Goal: Task Accomplishment & Management: Complete application form

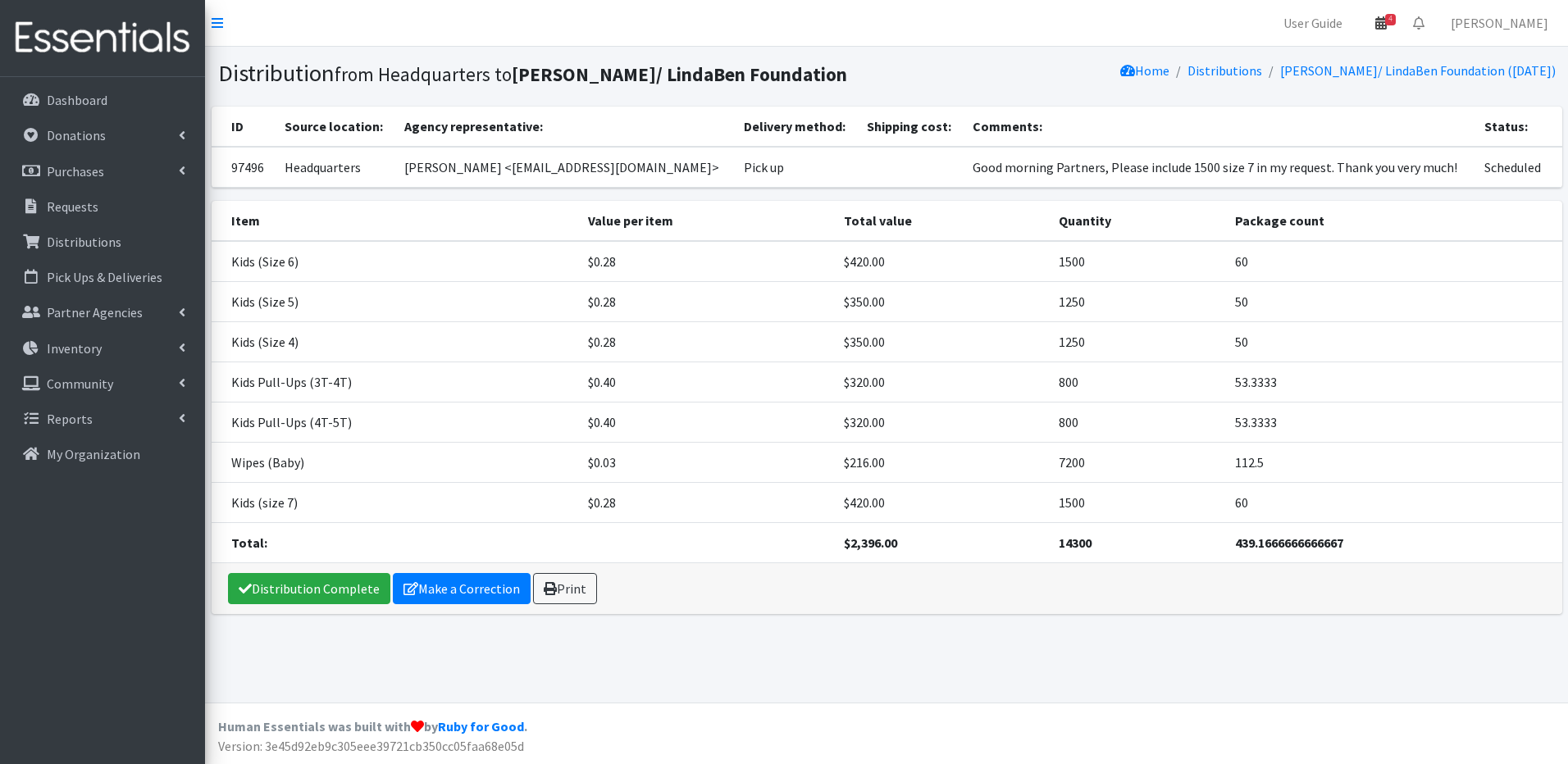
click at [1400, 30] on link "4" at bounding box center [1380, 22] width 38 height 32
click at [1436, 130] on th "Comments:" at bounding box center [1218, 127] width 511 height 40
drag, startPoint x: 491, startPoint y: 578, endPoint x: 493, endPoint y: 568, distance: 10.2
click at [493, 576] on link "Make a Correction" at bounding box center [461, 589] width 138 height 32
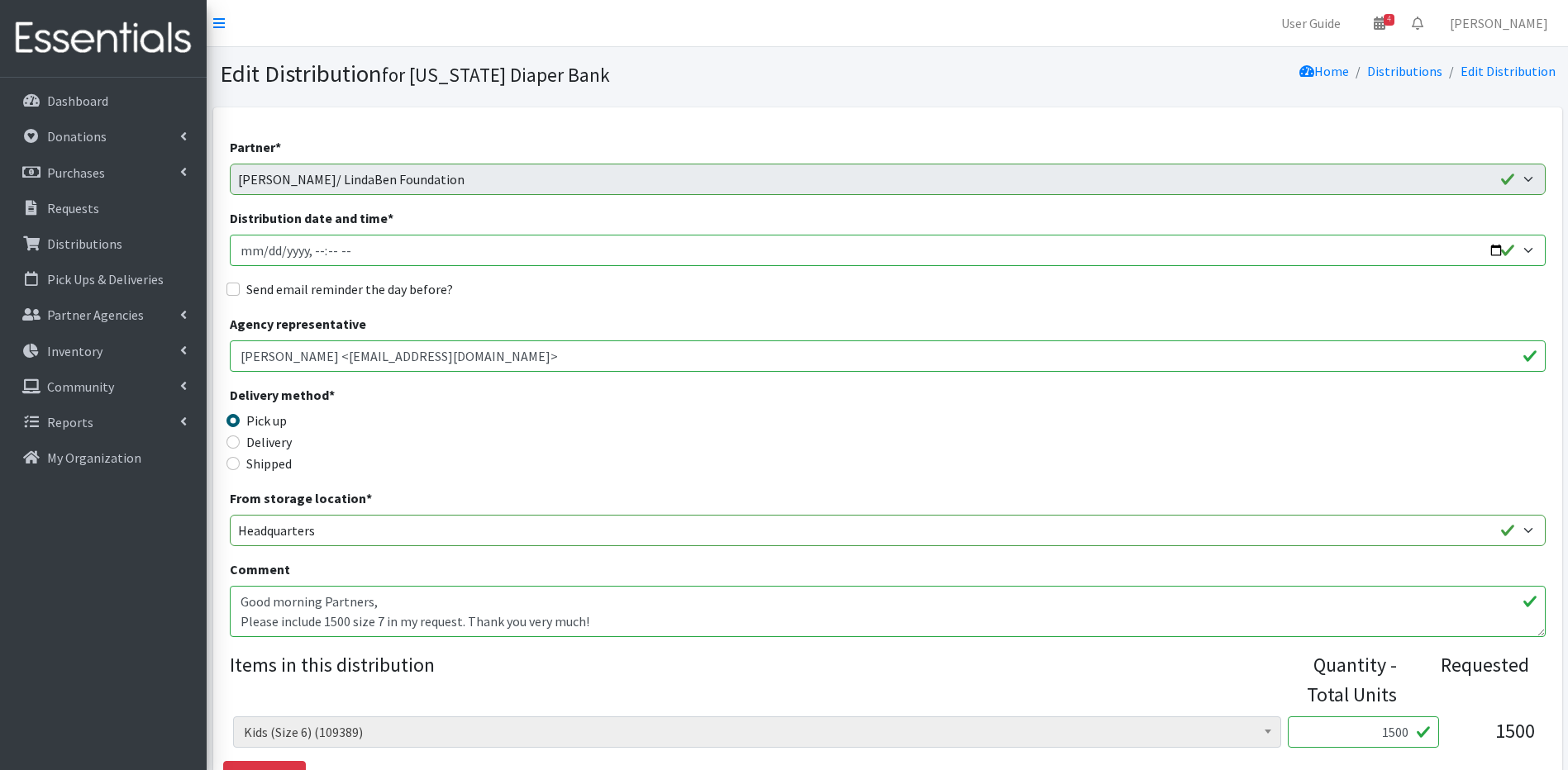
click at [263, 246] on input "Distribution date and time *" at bounding box center [887, 251] width 1315 height 32
type input "2025-10-02T23:59"
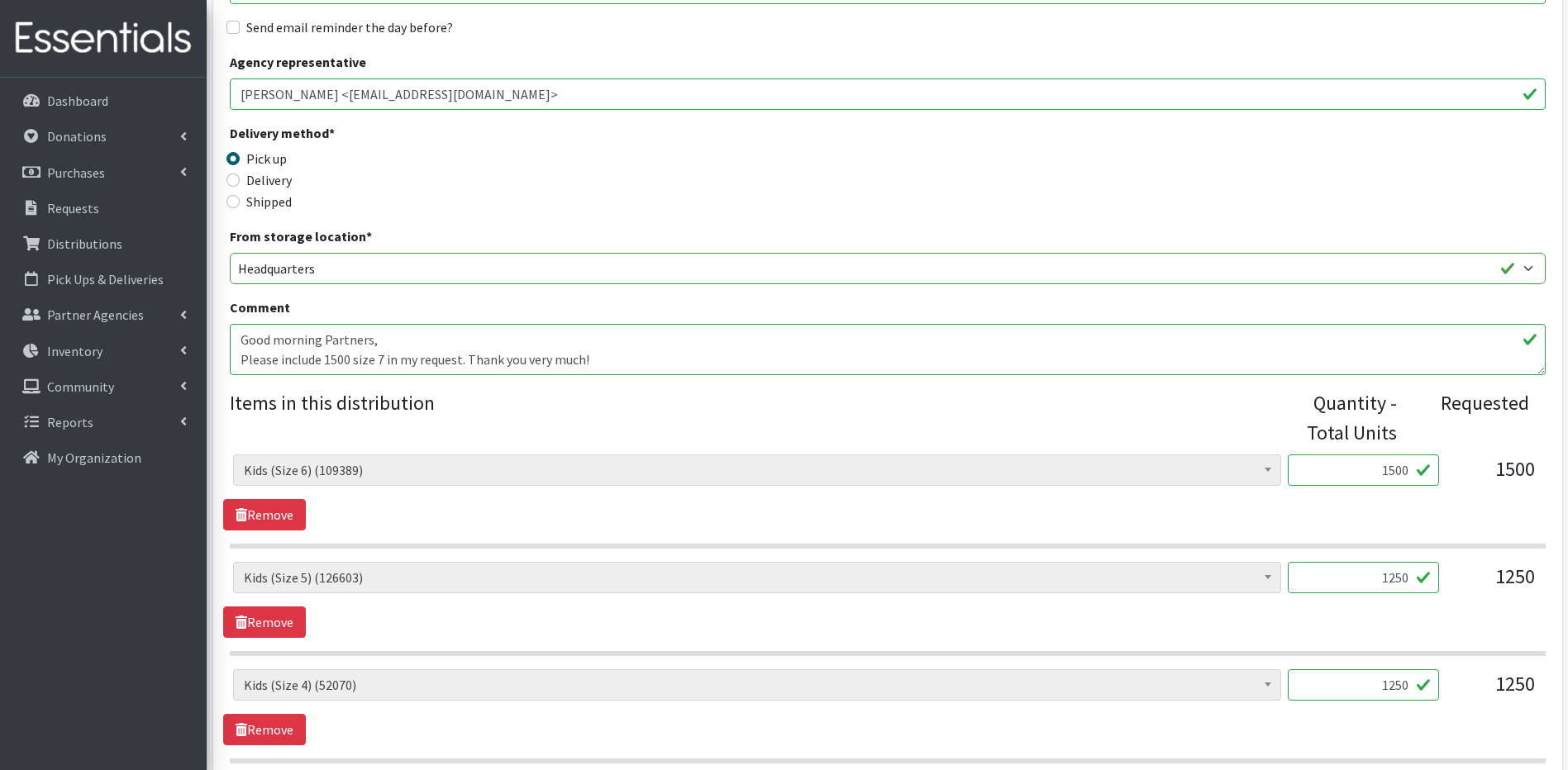
scroll to position [264, 0]
click at [1406, 470] on input "1500" at bounding box center [1363, 468] width 151 height 32
type input "1"
type input "1890"
click at [1404, 570] on input "1250" at bounding box center [1363, 576] width 151 height 32
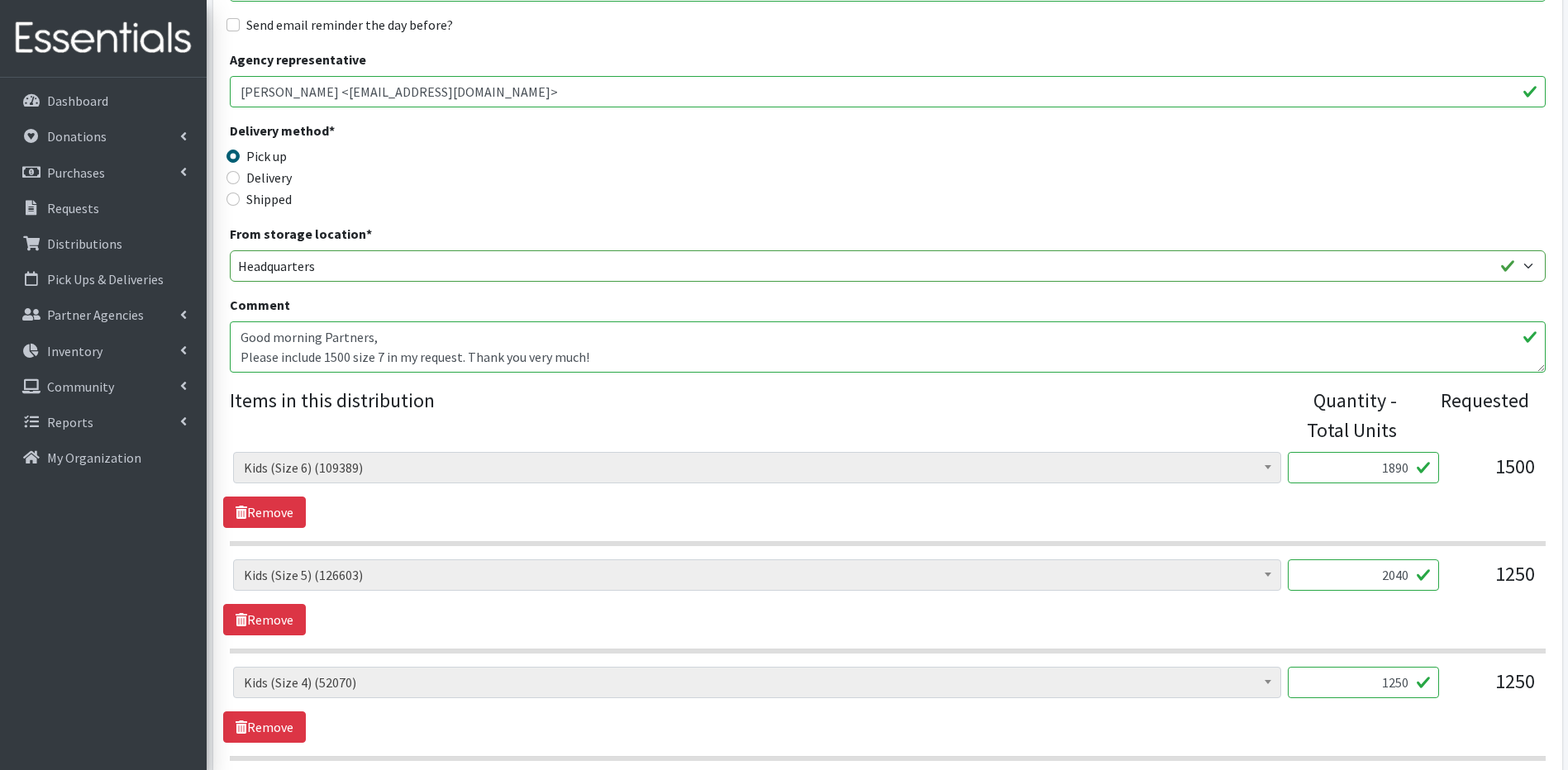
type input "2040"
click at [1408, 687] on input "1250" at bounding box center [1363, 683] width 151 height 32
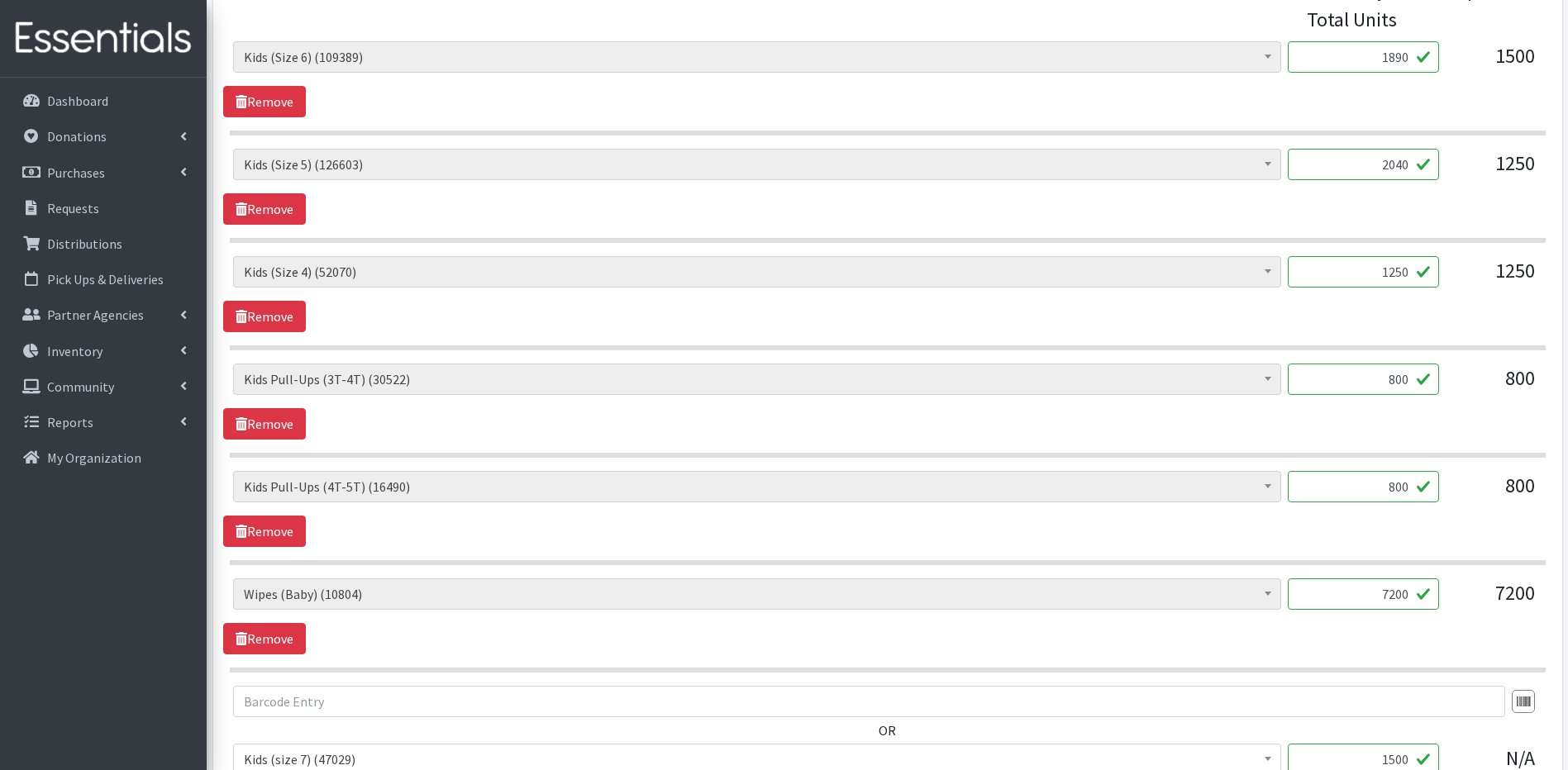
scroll to position [680, 0]
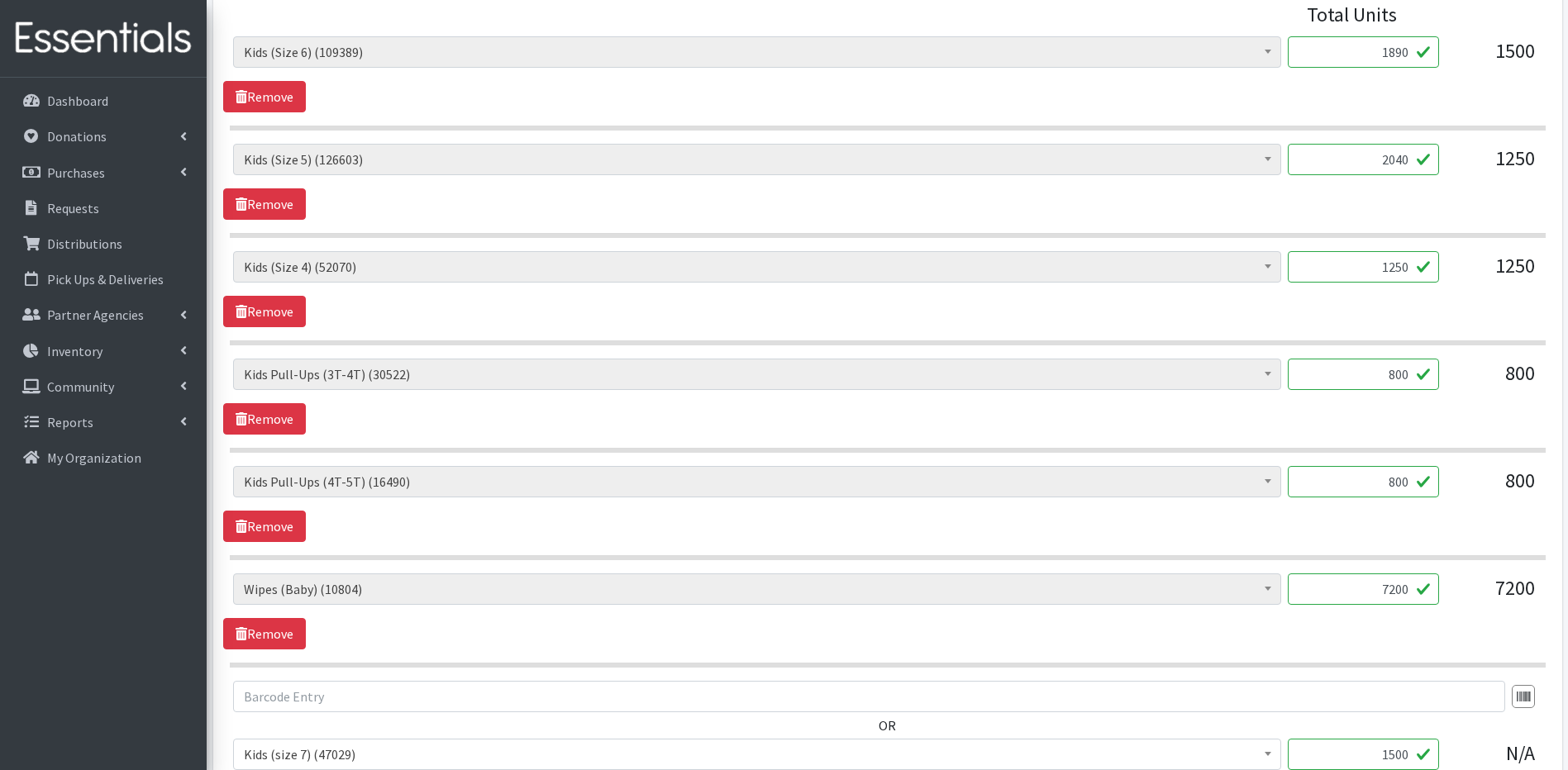
click at [1409, 753] on input "1500" at bounding box center [1363, 755] width 151 height 32
type input "1"
type input "1800"
click at [1404, 374] on input "800" at bounding box center [1363, 375] width 151 height 32
click at [1408, 375] on input "800" at bounding box center [1363, 375] width 151 height 32
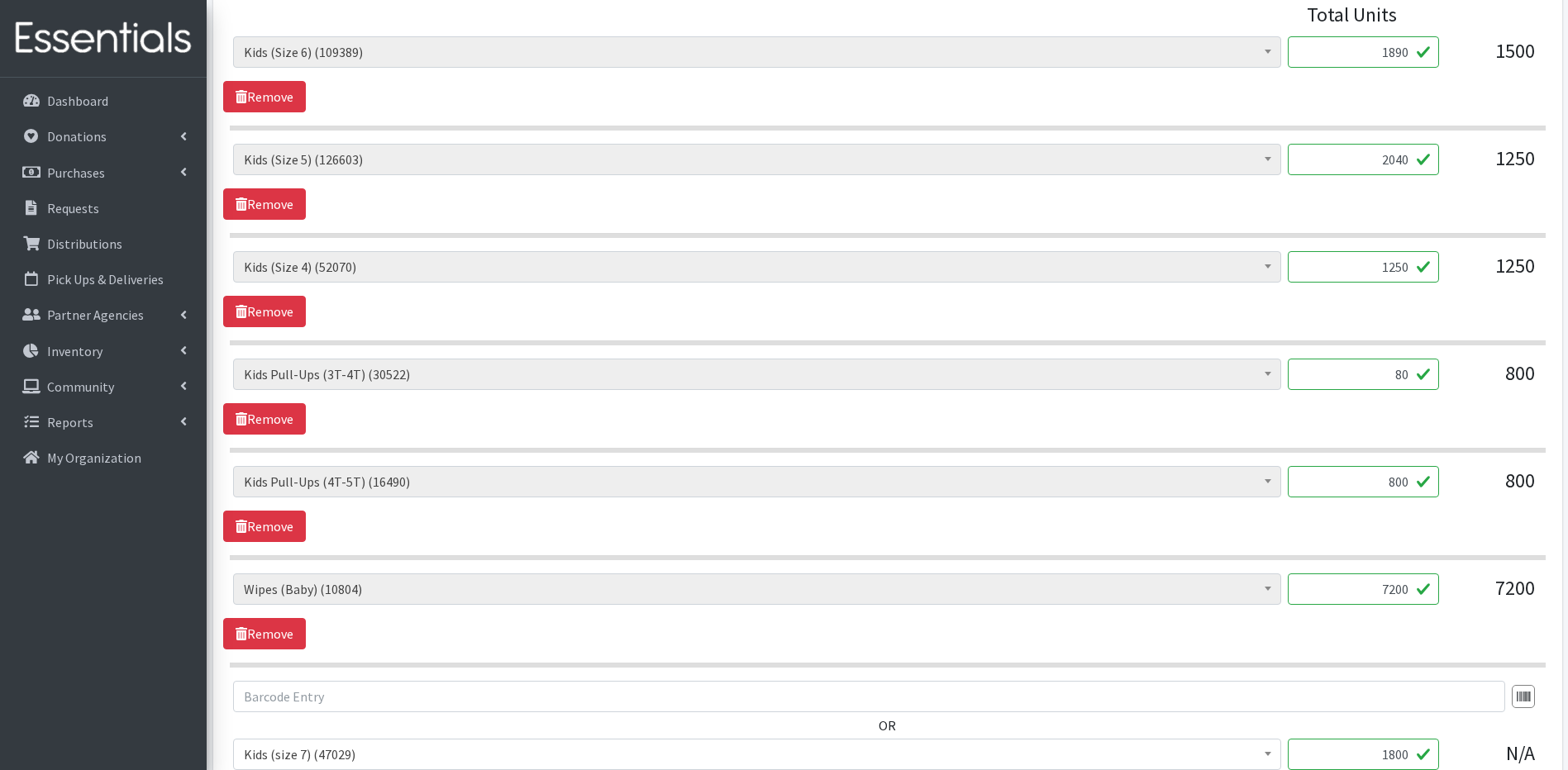
type input "8"
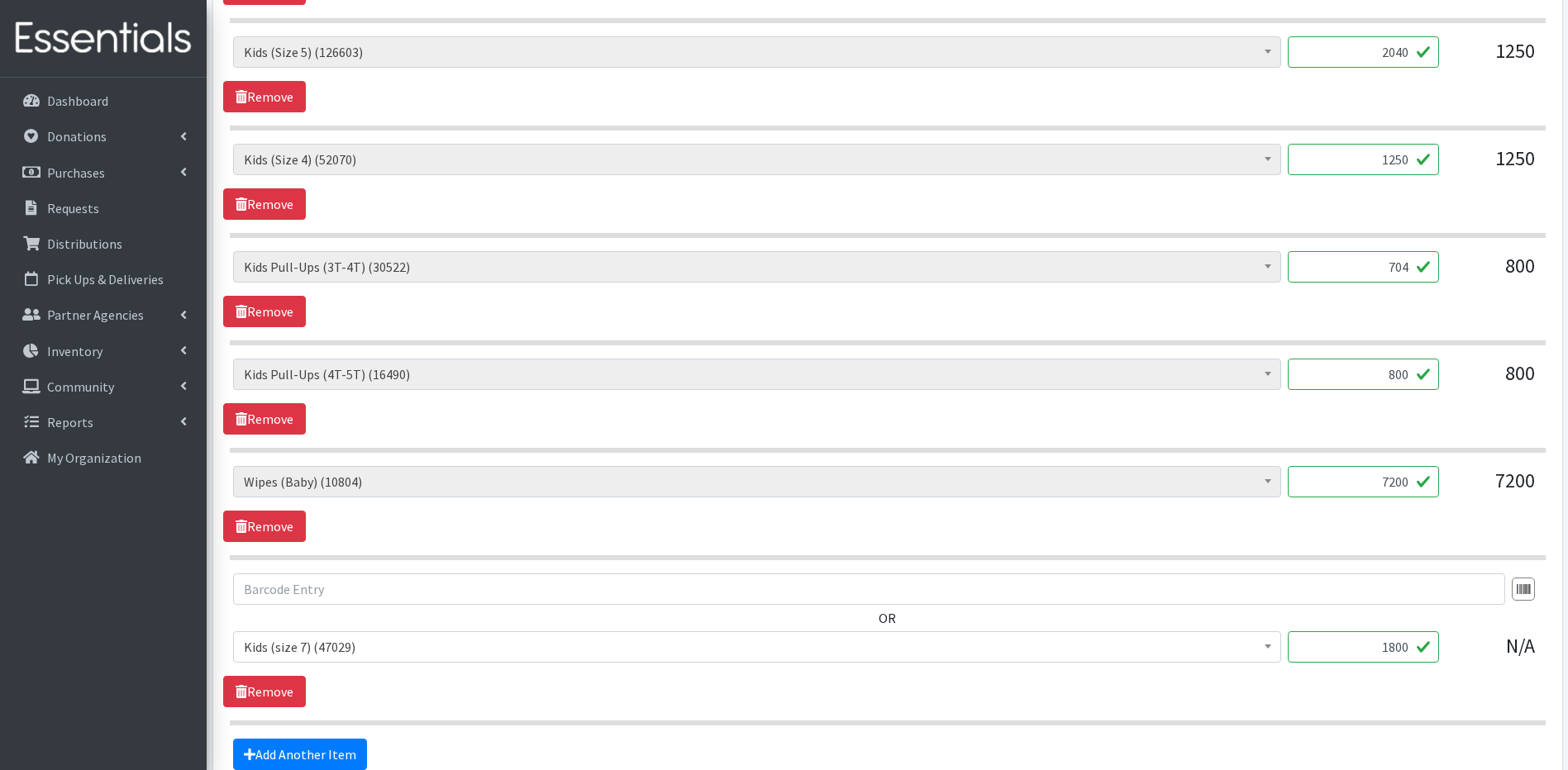
scroll to position [812, 0]
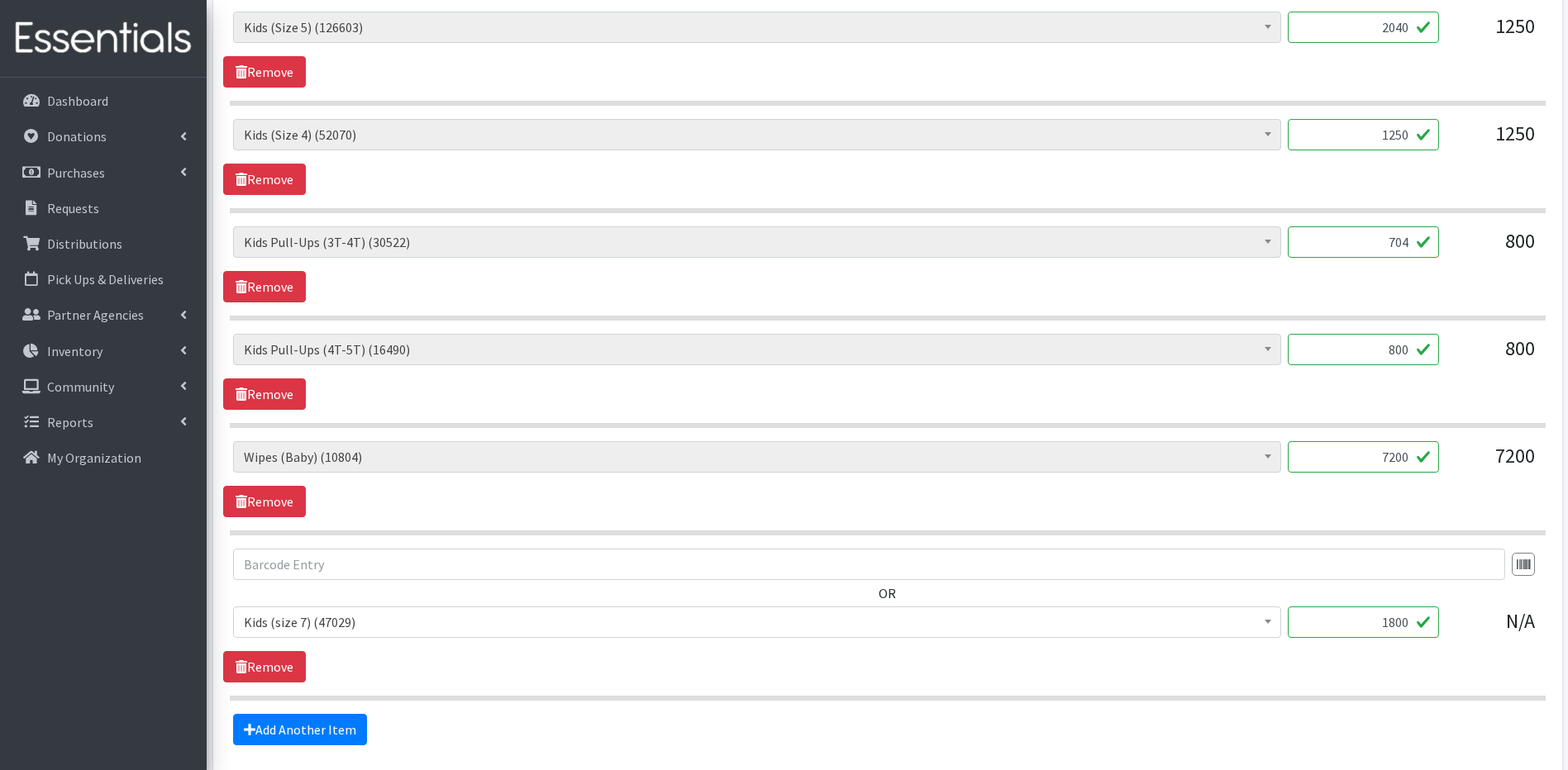
type input "704"
click at [1395, 628] on input "1800" at bounding box center [1363, 622] width 151 height 32
type input "2100"
click at [1406, 350] on input "800" at bounding box center [1363, 350] width 151 height 32
type input "8"
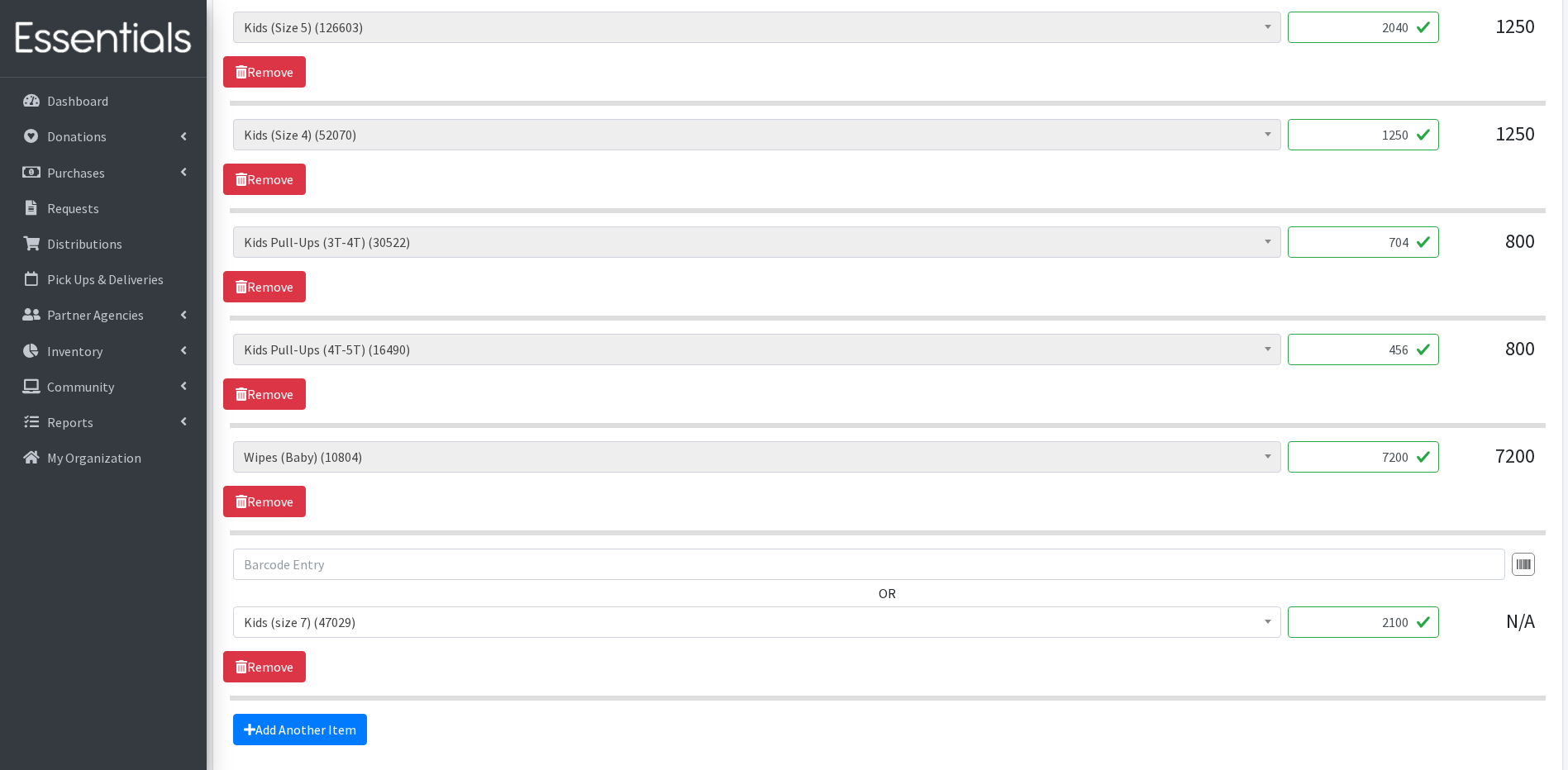
type input "456"
click at [1398, 136] on input "1250" at bounding box center [1363, 135] width 151 height 32
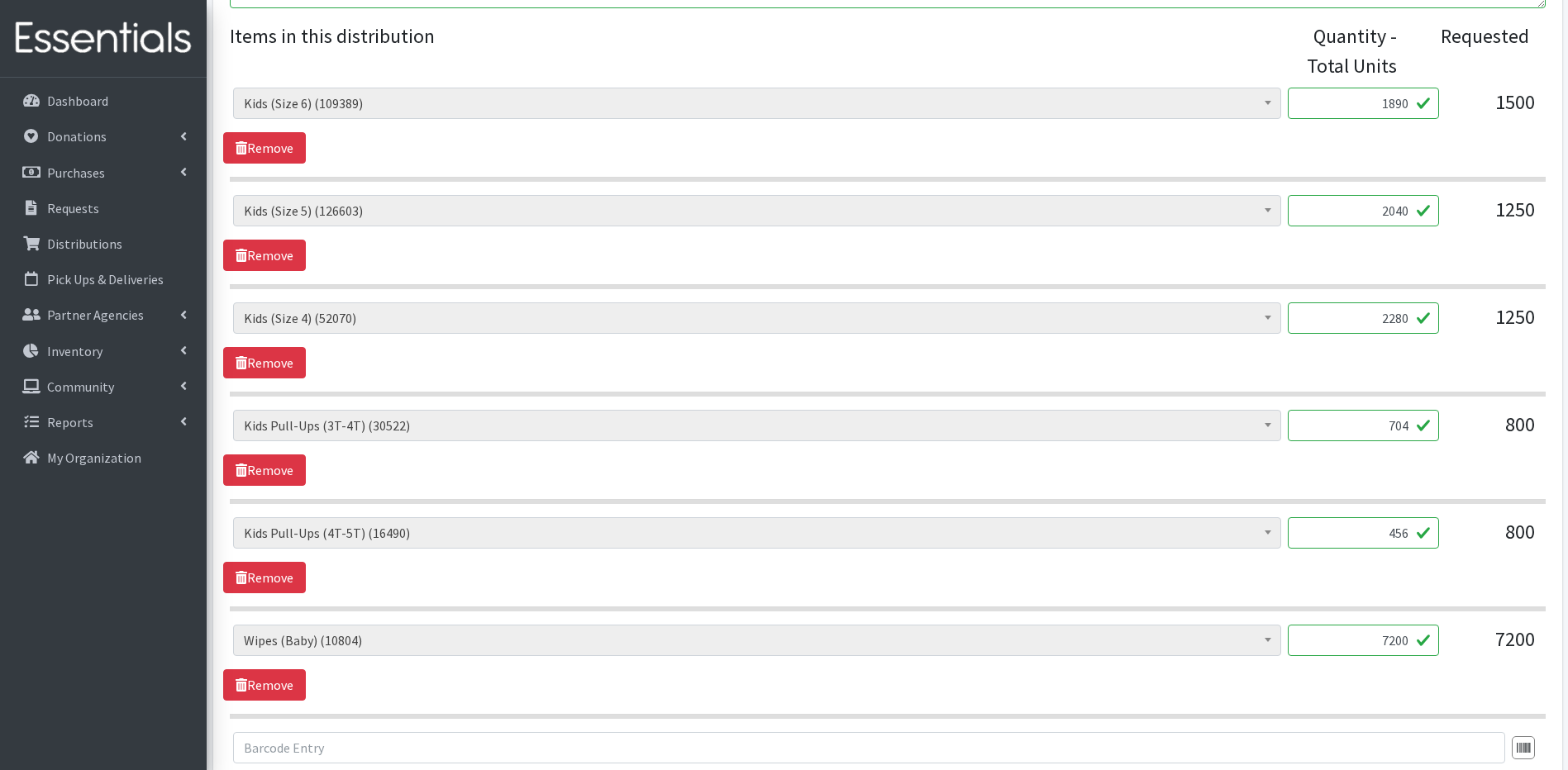
scroll to position [614, 0]
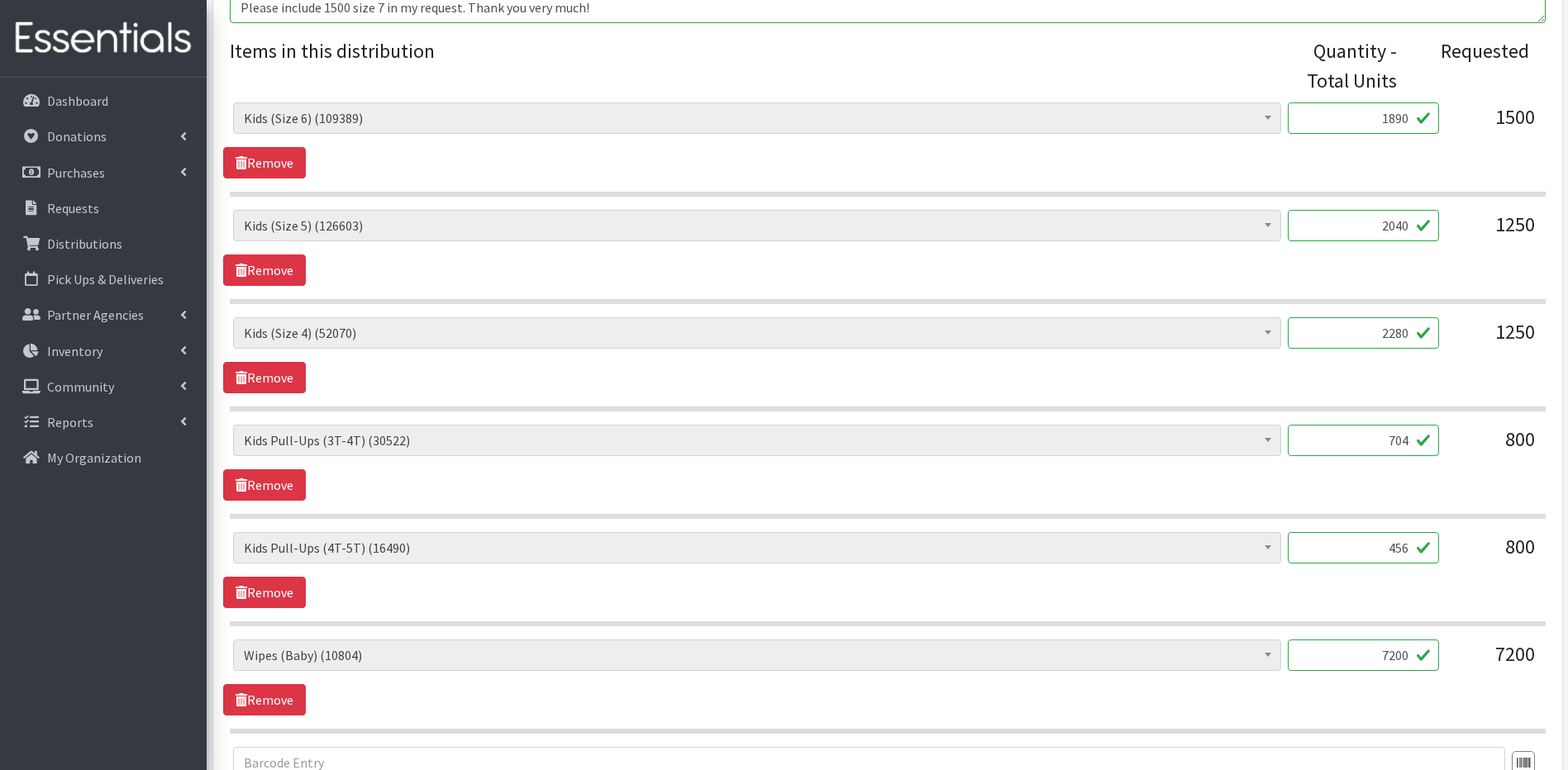
type input "2280"
click at [1398, 651] on input "7200" at bounding box center [1363, 656] width 151 height 32
click at [1400, 662] on input "7200" at bounding box center [1363, 656] width 151 height 32
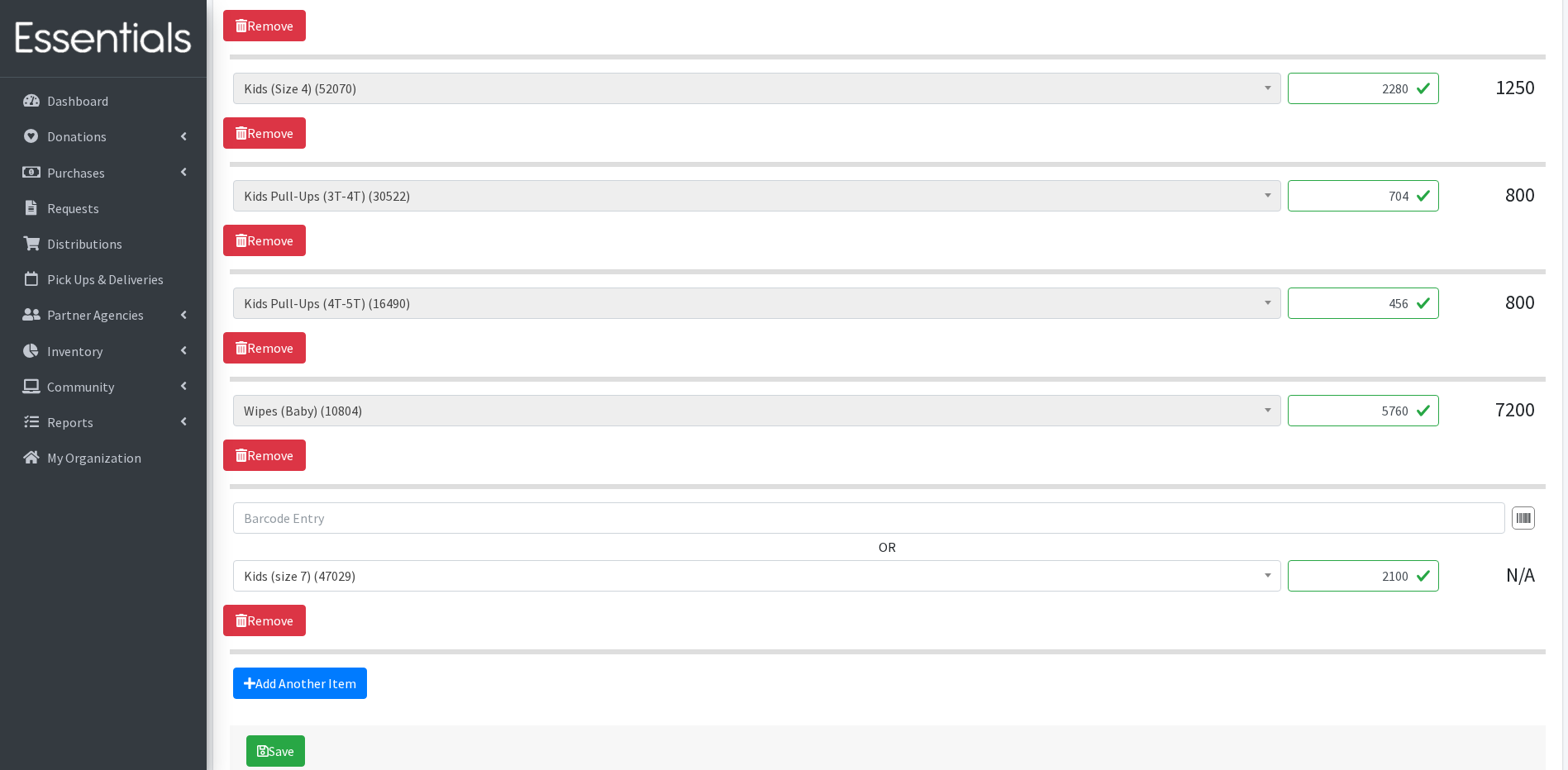
scroll to position [895, 0]
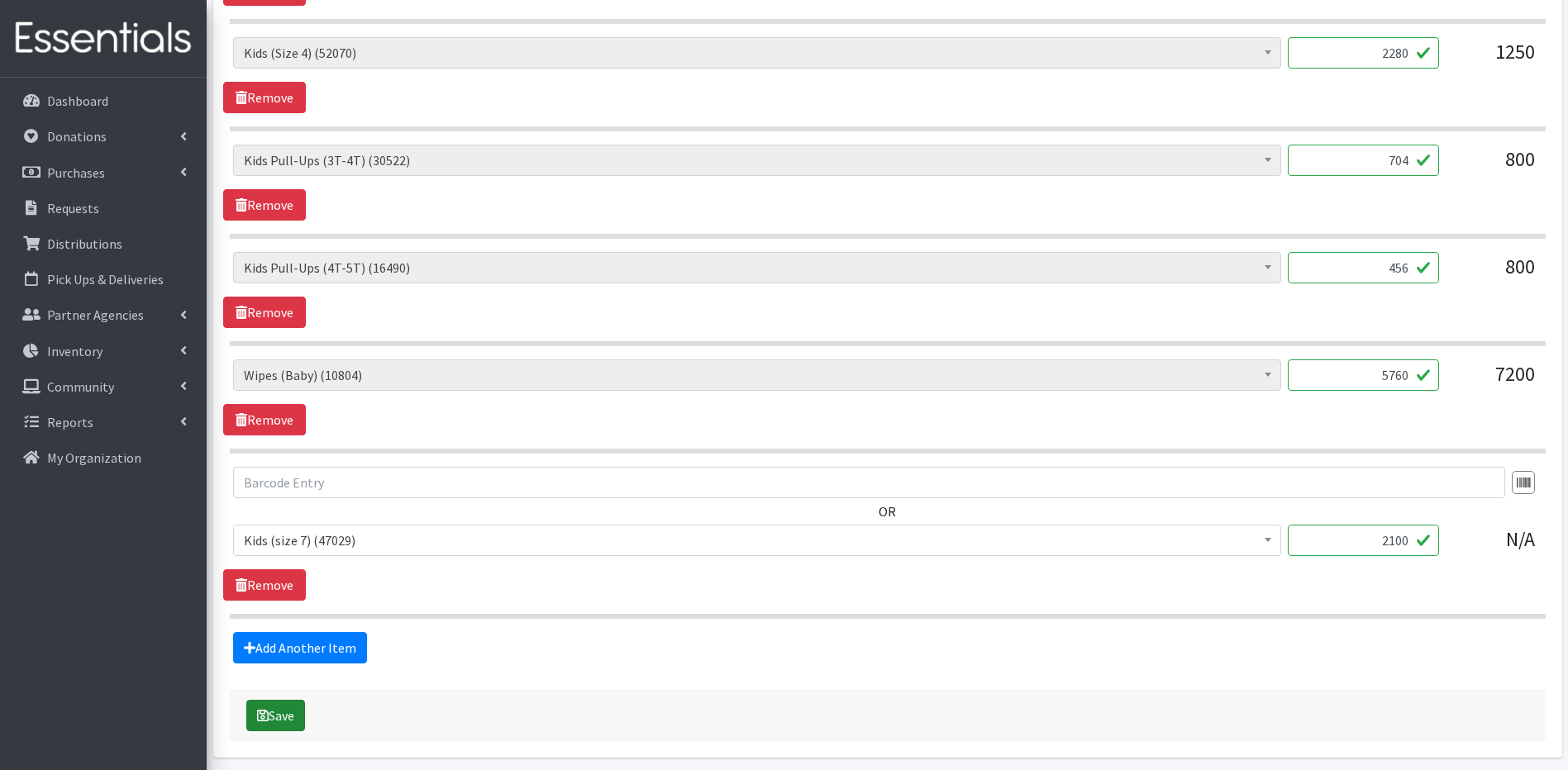
type input "5760"
click at [283, 716] on button "Save" at bounding box center [276, 716] width 58 height 32
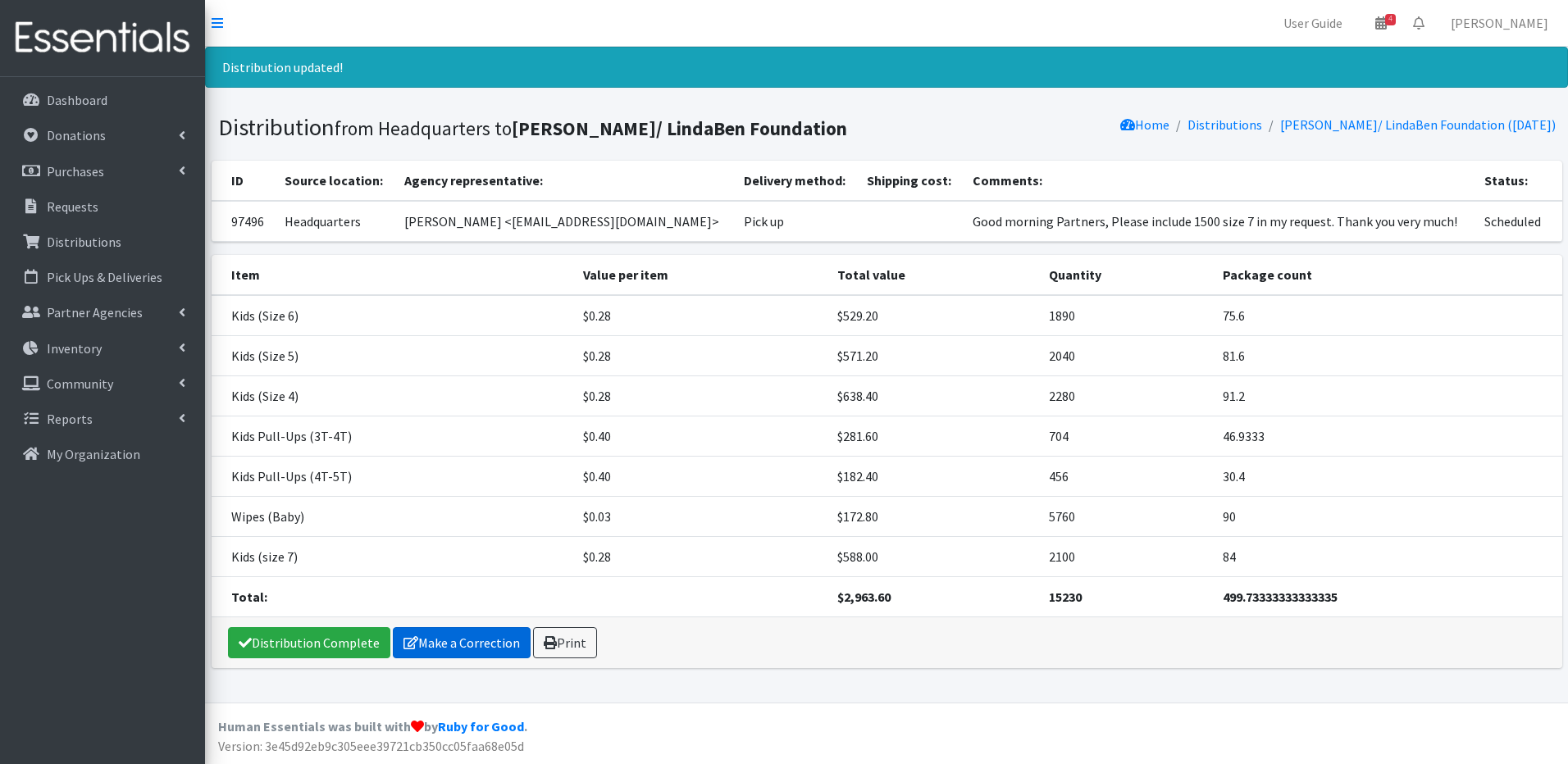
click at [433, 647] on link "Make a Correction" at bounding box center [461, 643] width 138 height 32
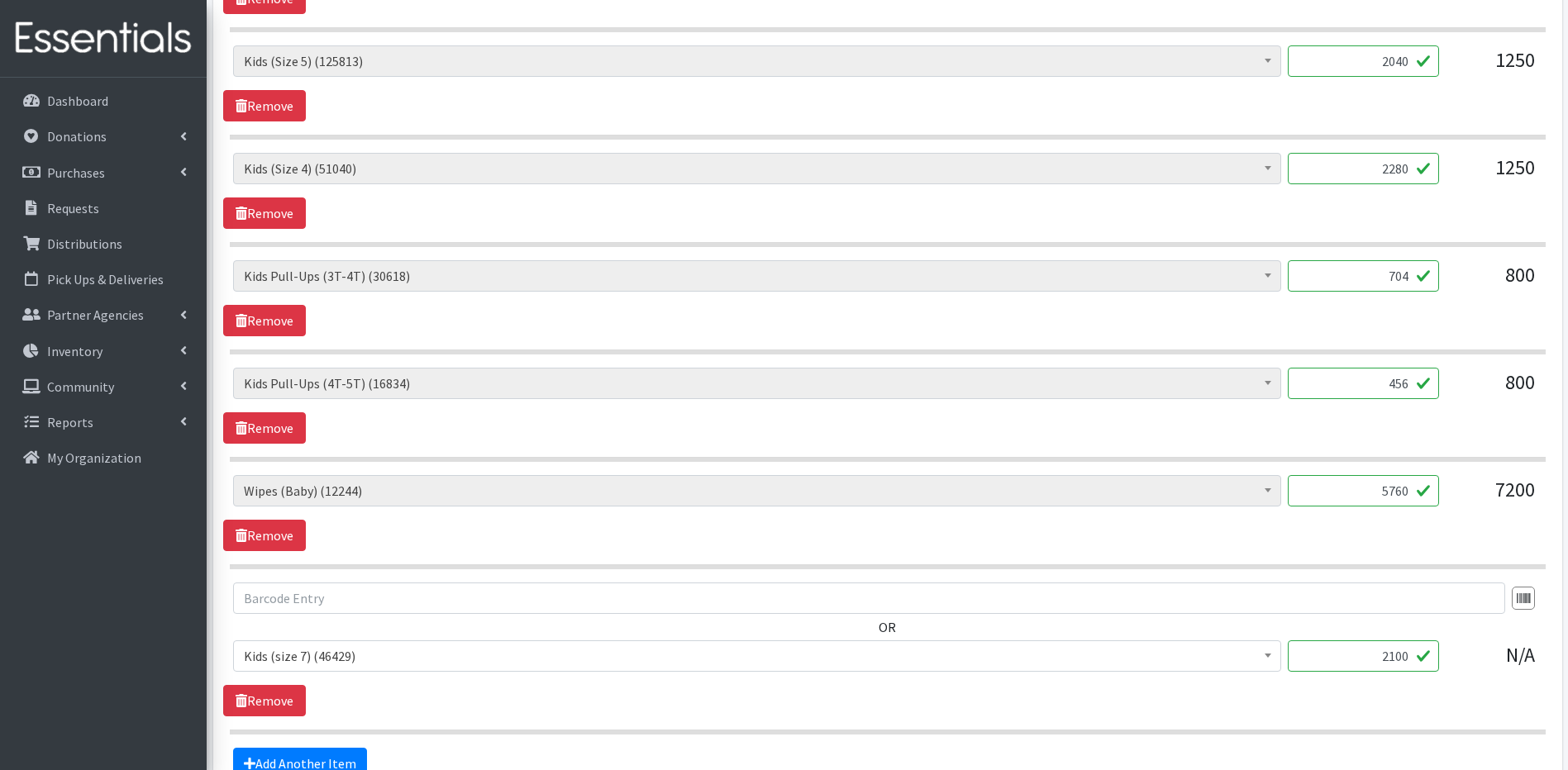
scroll to position [794, 0]
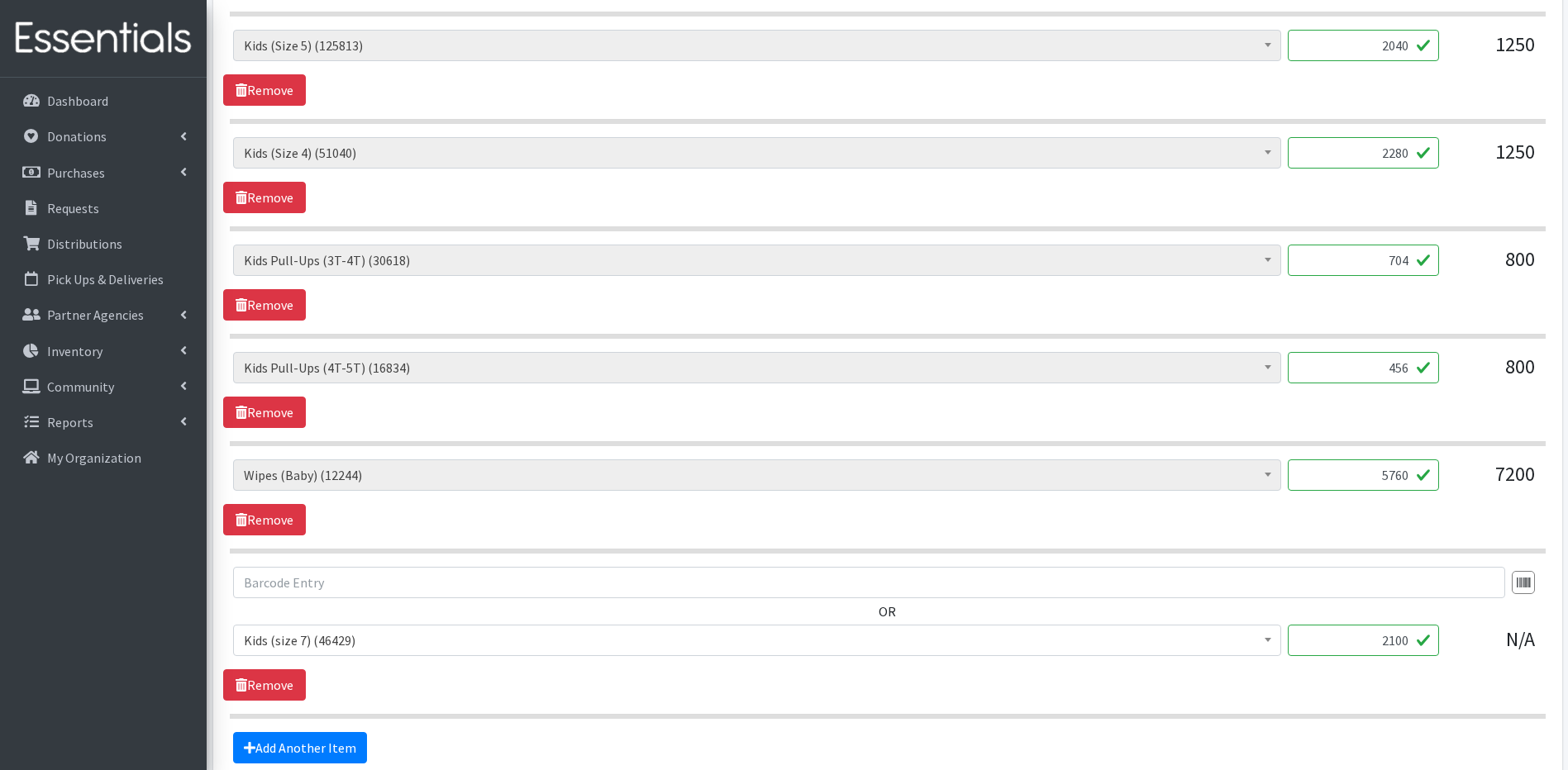
click at [1396, 642] on input "2100" at bounding box center [1363, 641] width 151 height 32
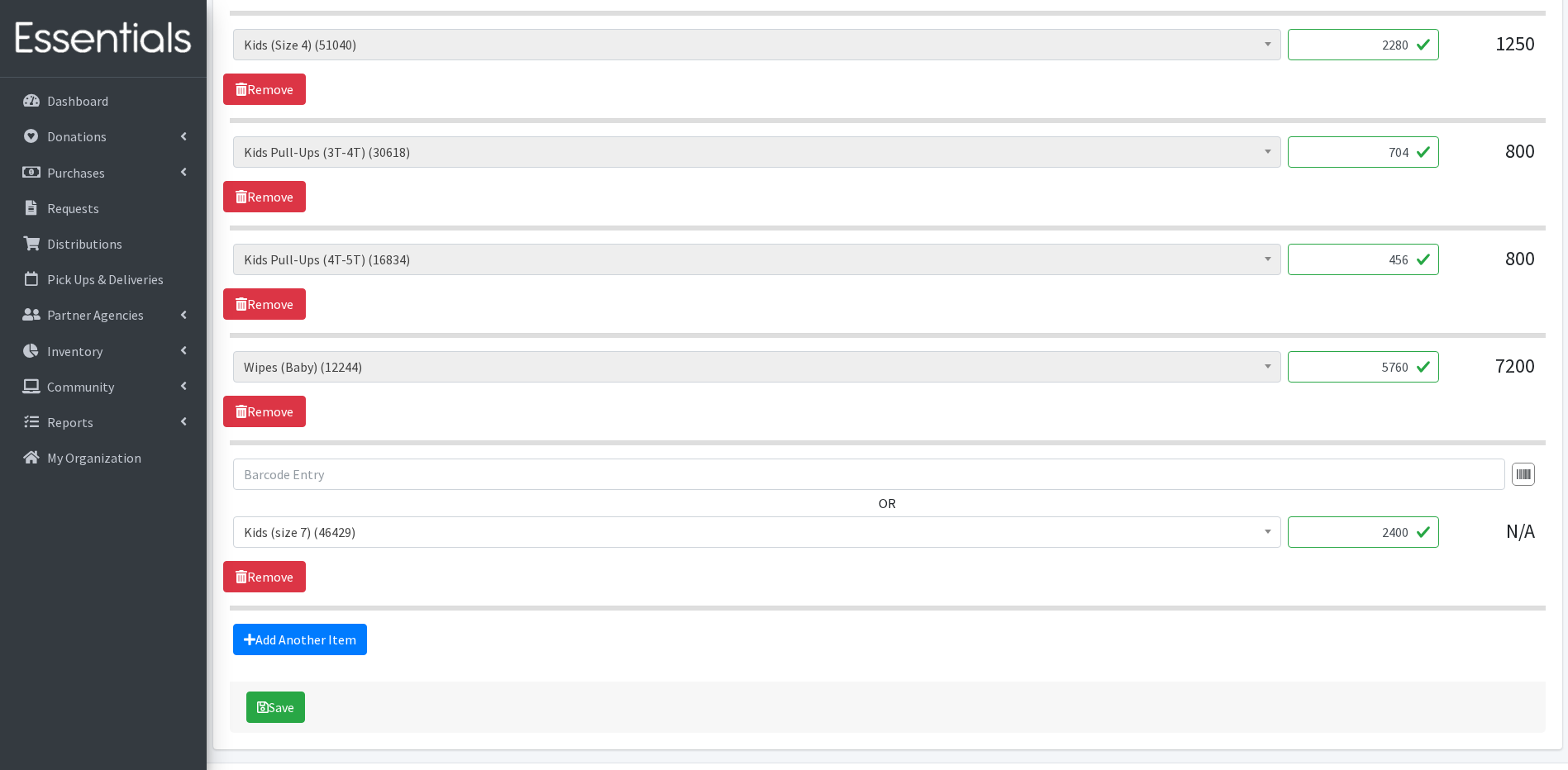
scroll to position [957, 0]
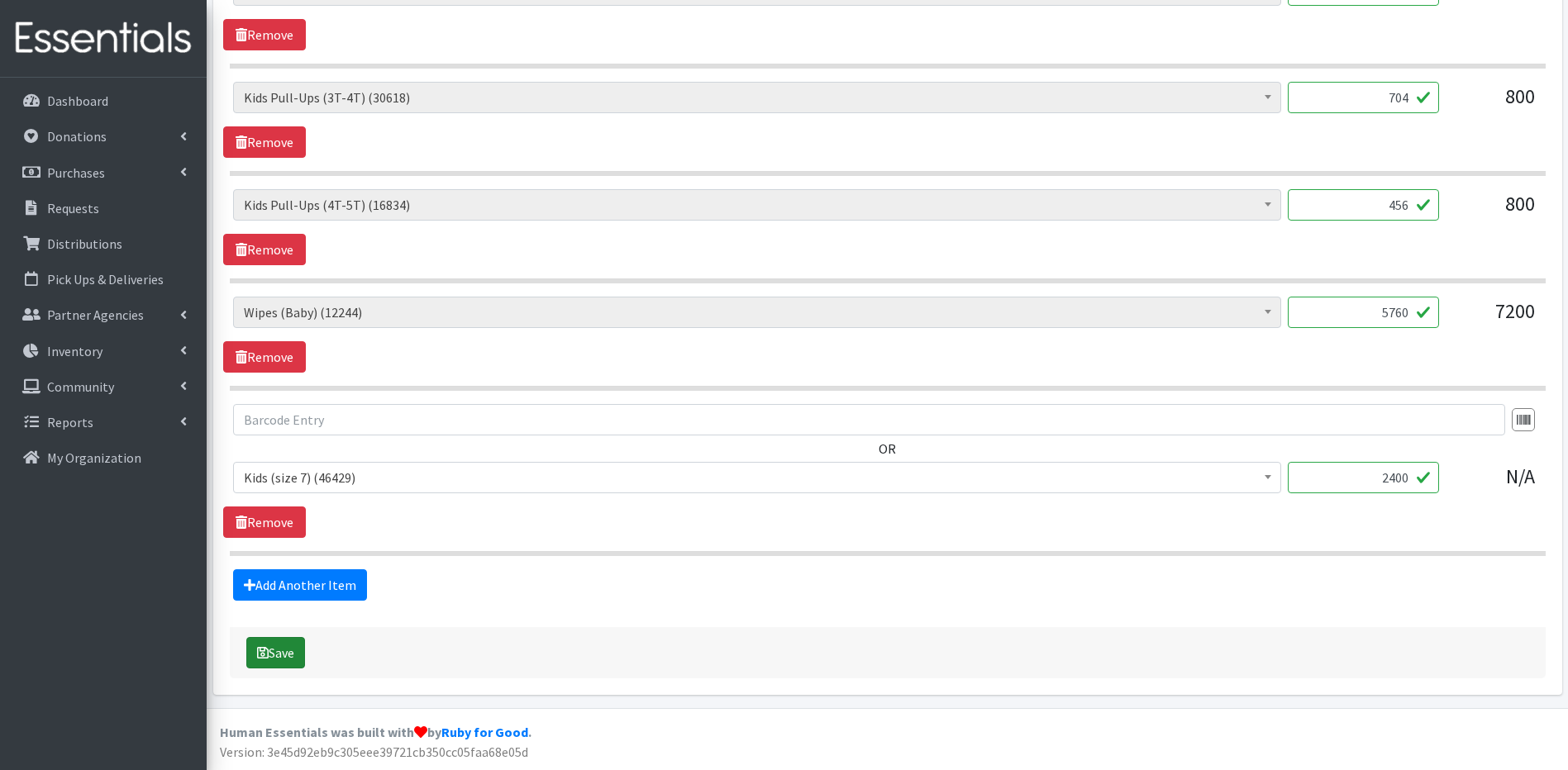
type input "2400"
click at [292, 655] on button "Save" at bounding box center [276, 653] width 58 height 32
